Goal: Task Accomplishment & Management: Manage account settings

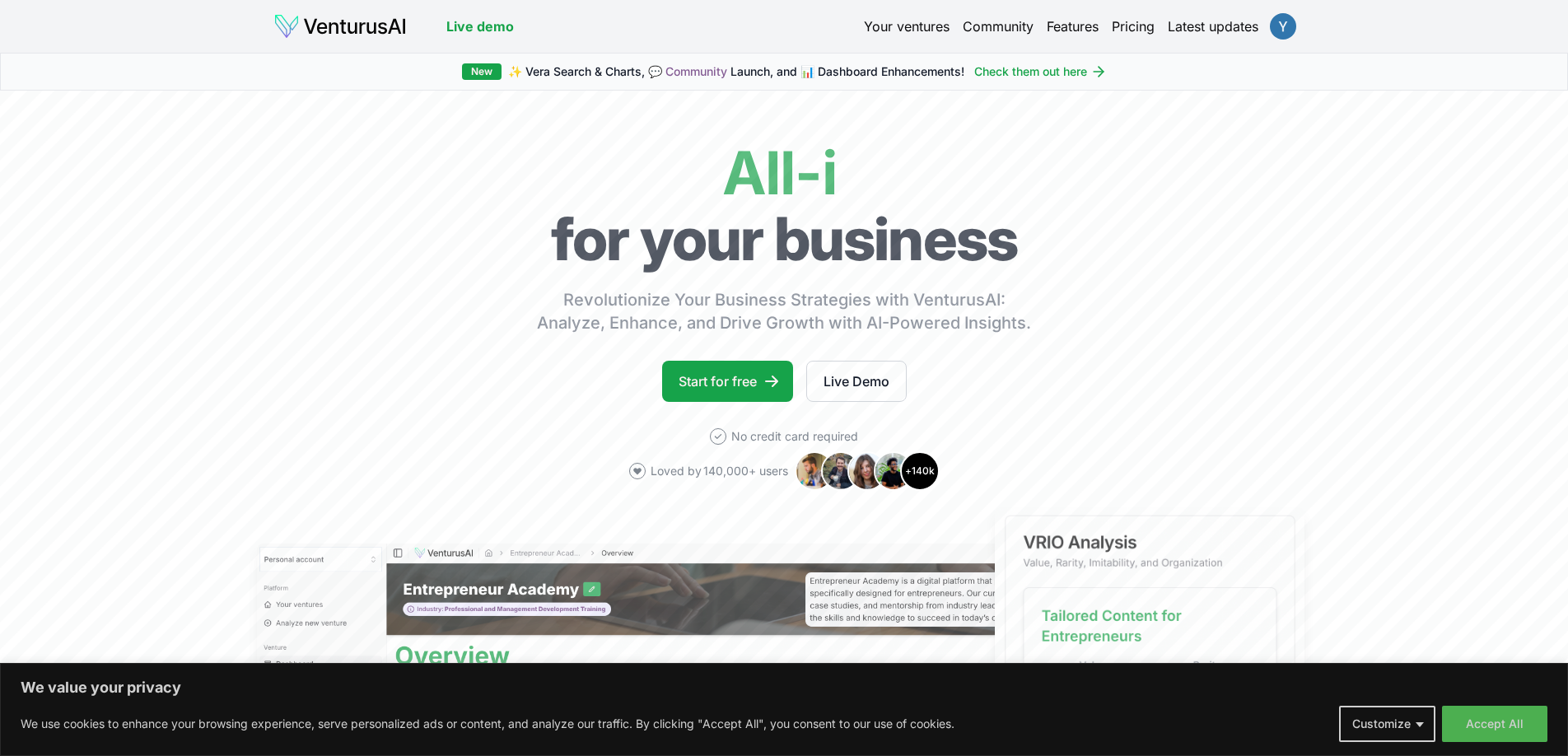
click at [1274, 16] on html "We value your privacy We use cookies to enhance your browsing experience, serve…" at bounding box center [784, 378] width 1568 height 756
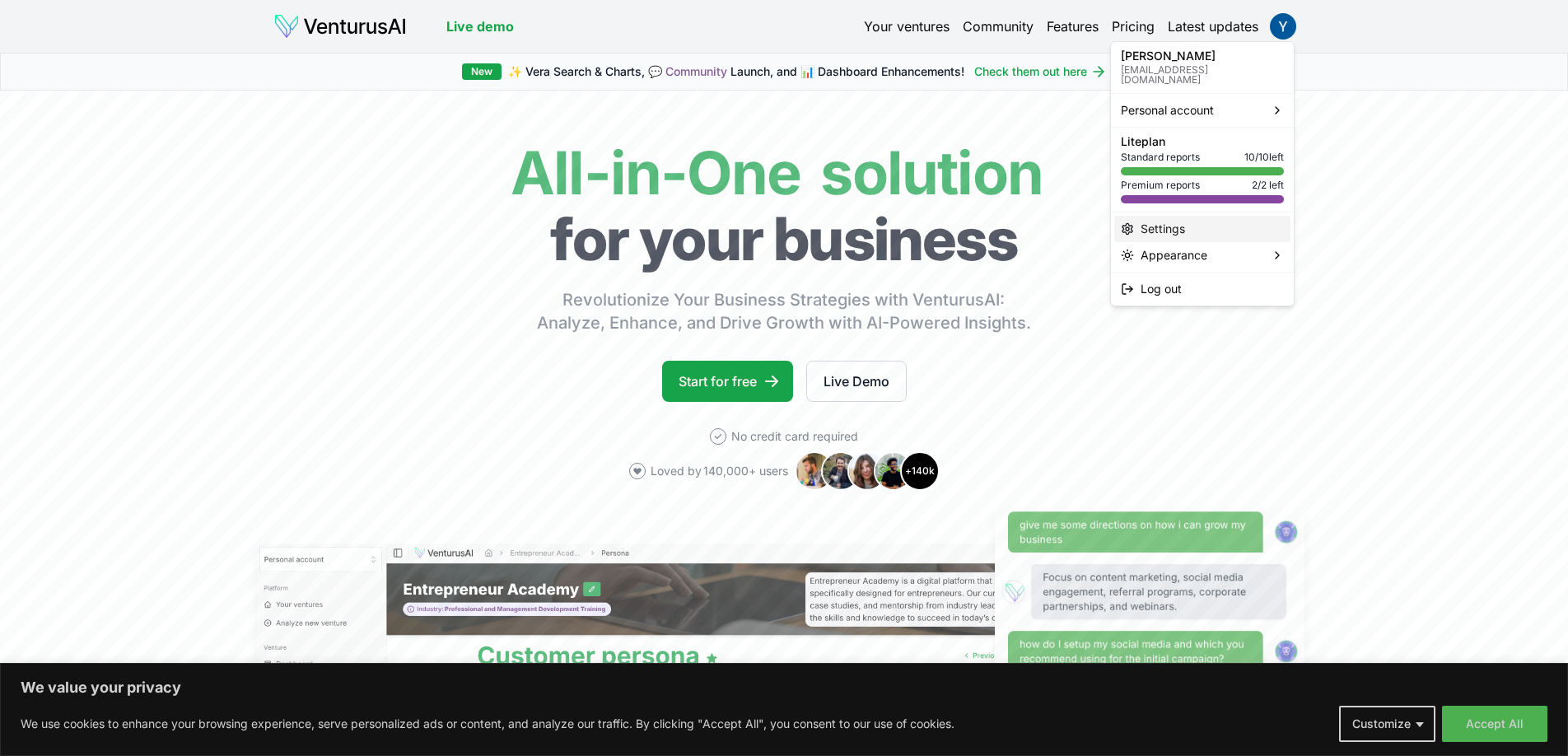
click at [1173, 216] on div "Settings" at bounding box center [1203, 229] width 176 height 27
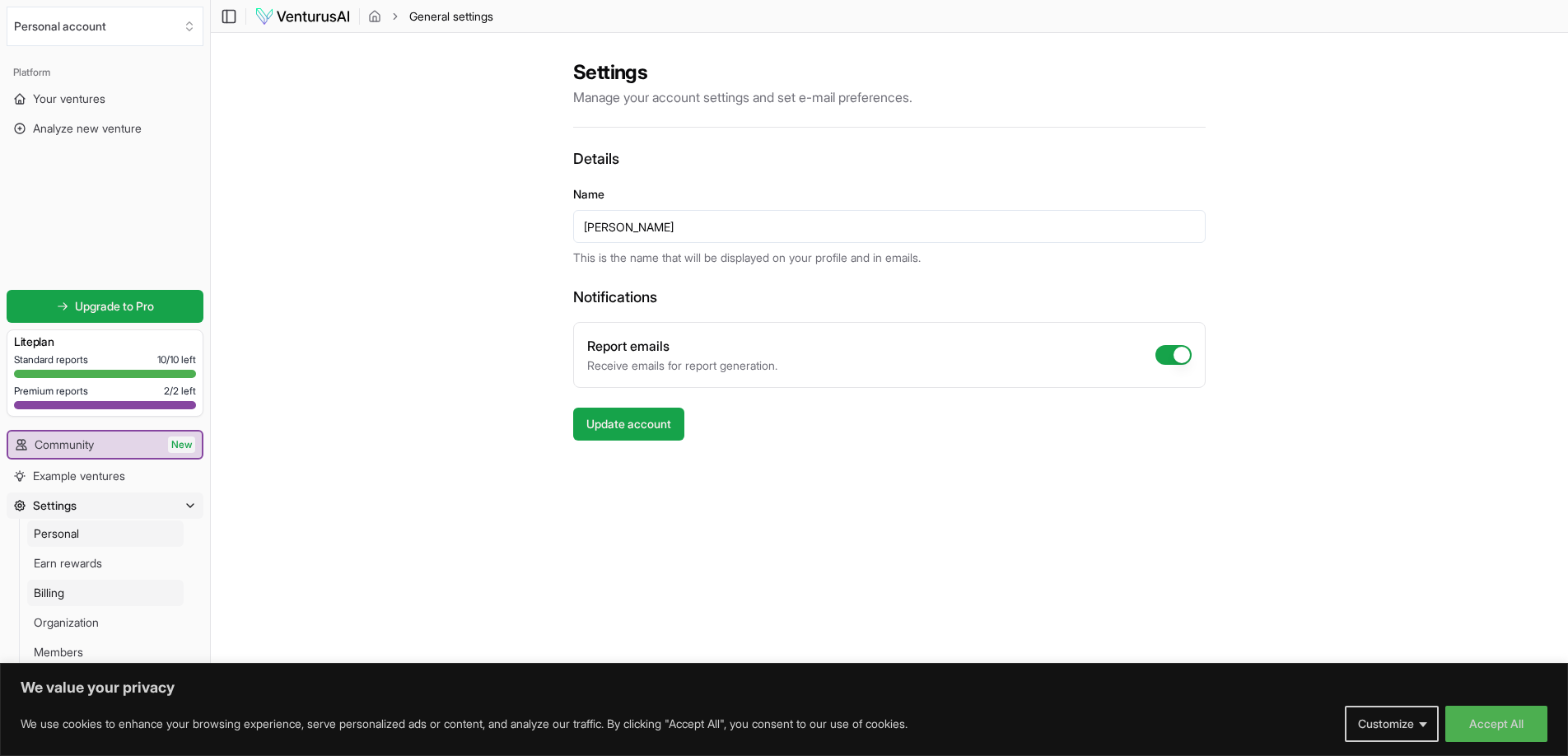
click at [92, 590] on link "Billing" at bounding box center [105, 592] width 157 height 27
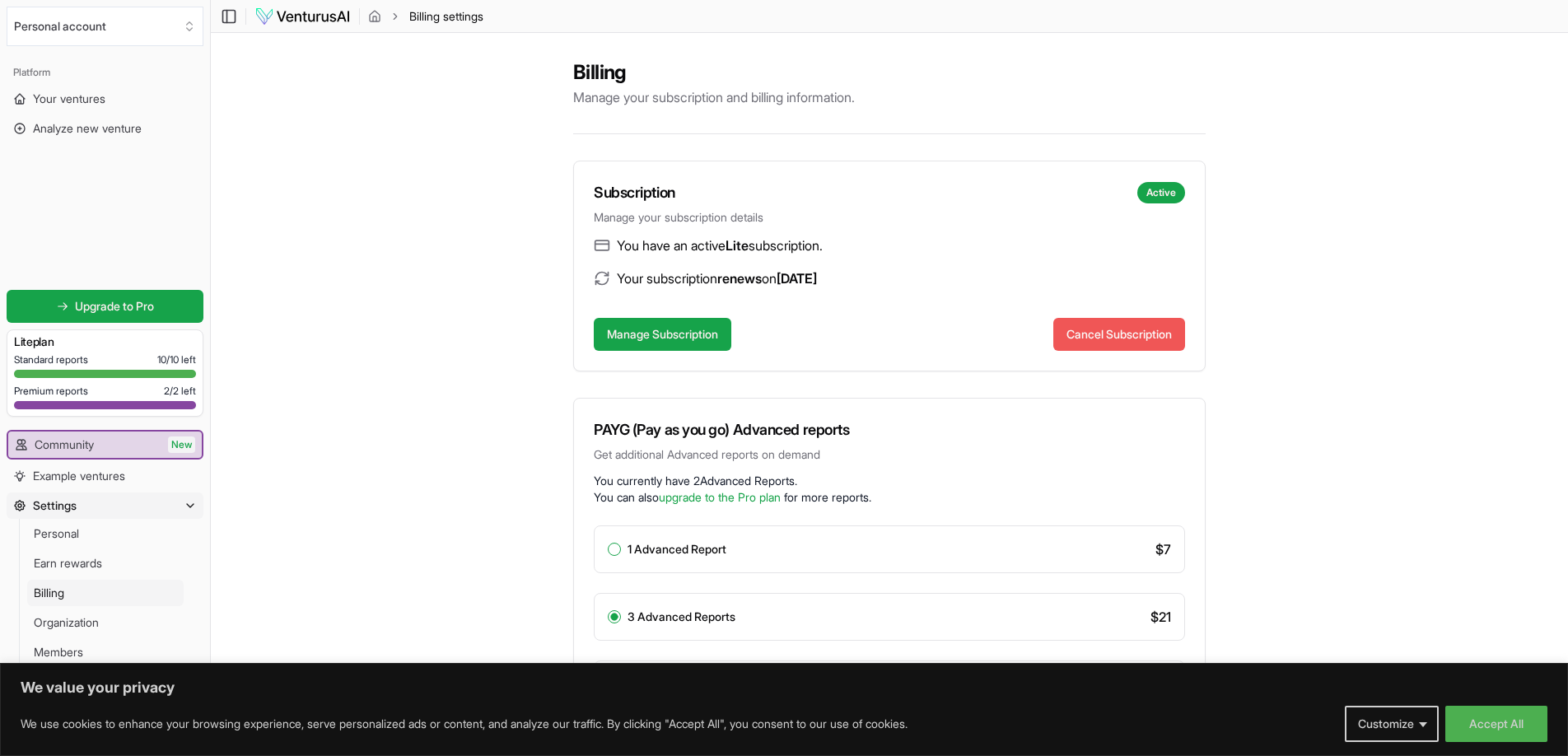
click at [1072, 330] on button "Cancel Subscription" at bounding box center [1119, 334] width 132 height 33
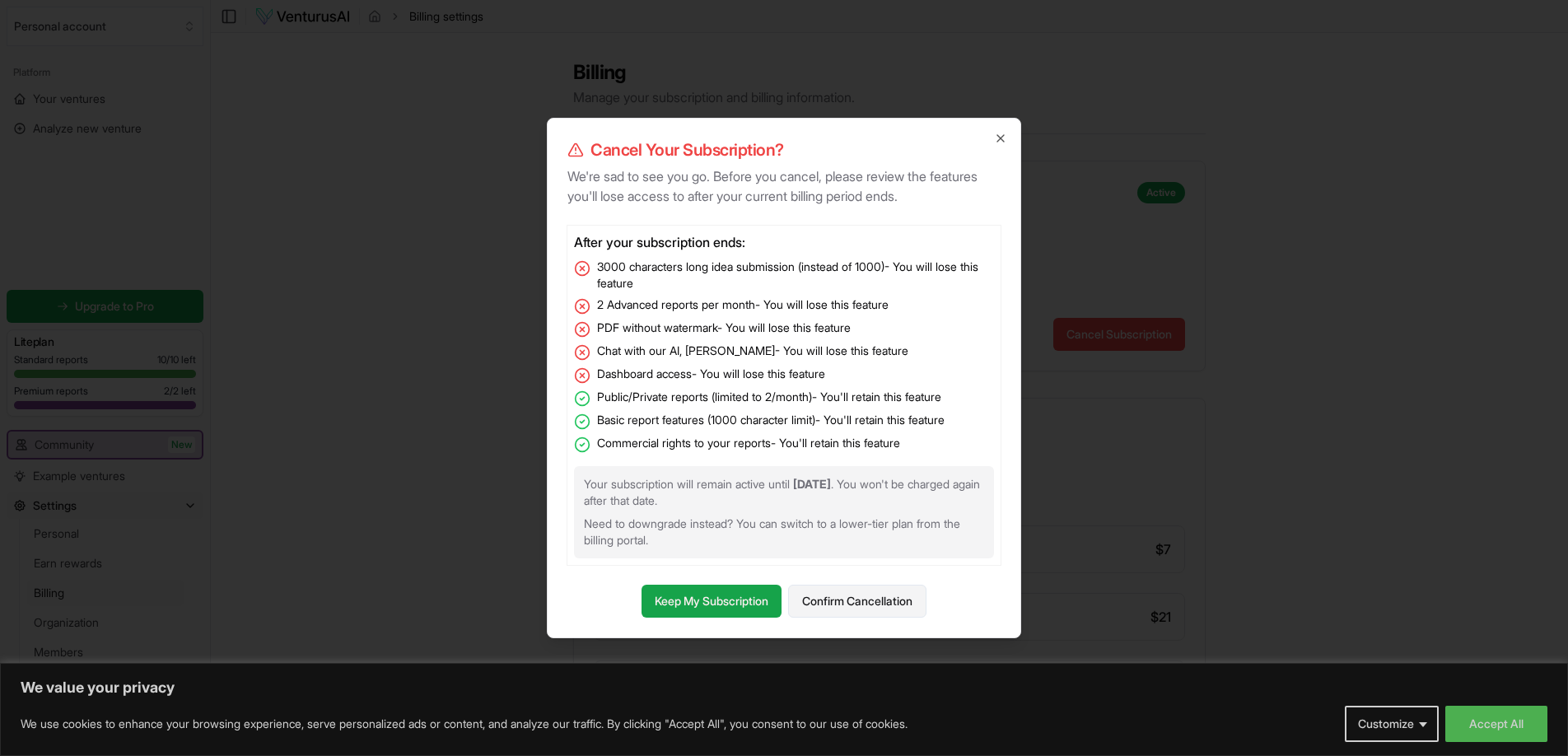
click at [856, 600] on button "Confirm Cancellation" at bounding box center [858, 601] width 139 height 33
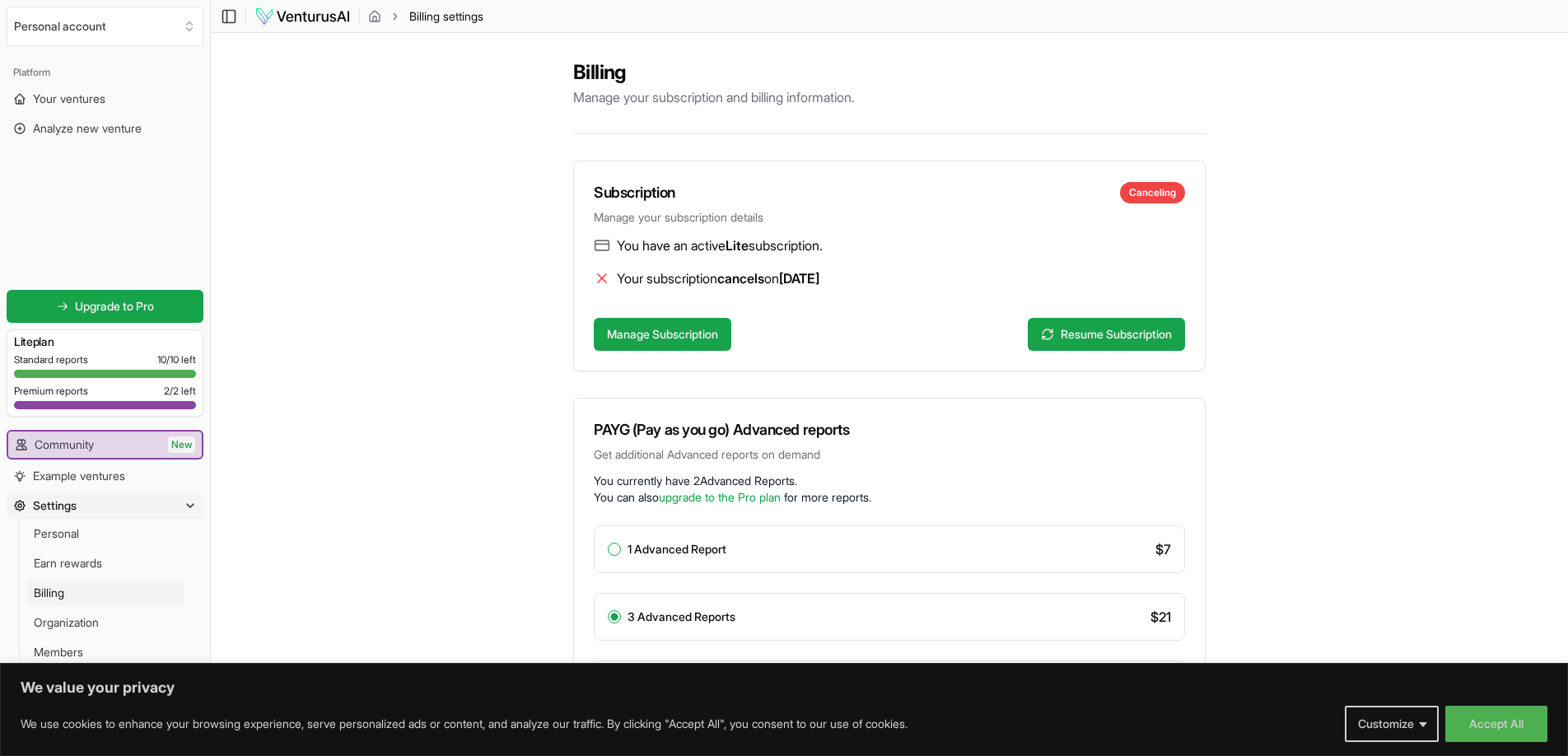
drag, startPoint x: 1458, startPoint y: 719, endPoint x: 1440, endPoint y: 681, distance: 42.0
click at [1455, 719] on button "Accept All" at bounding box center [1495, 723] width 102 height 36
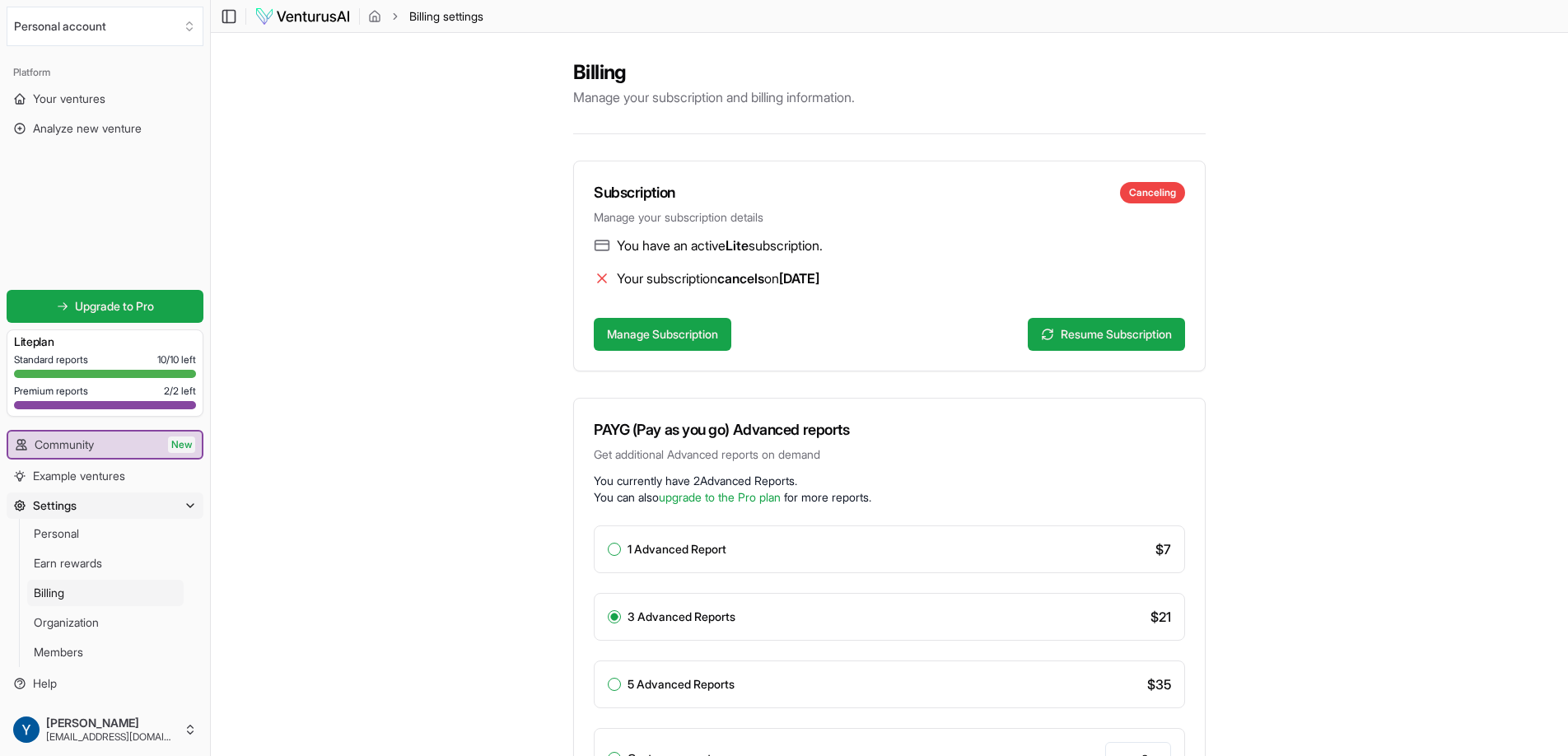
click at [1372, 449] on div "Billing Manage your subscription and billing information. Subscription Cancelin…" at bounding box center [888, 617] width 1357 height 1170
